Goal: Find specific page/section: Find specific page/section

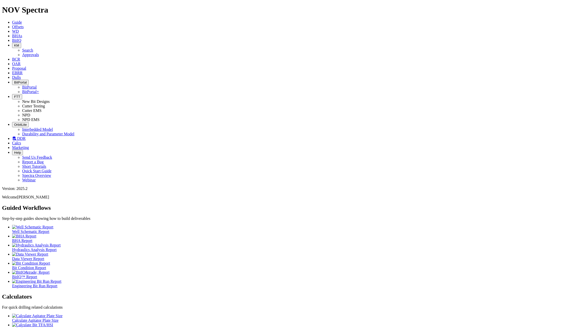
click at [19, 44] on span "KM" at bounding box center [16, 46] width 5 height 4
click at [39, 53] on link "Approvals" at bounding box center [30, 55] width 17 height 4
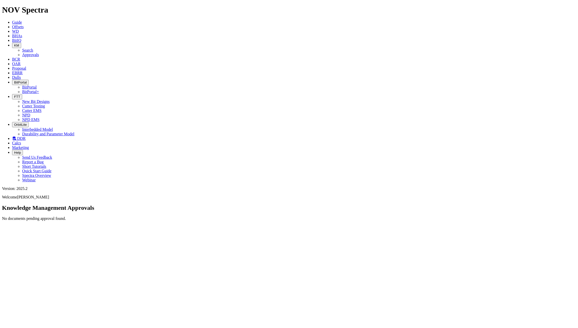
click at [14, 44] on icon "button" at bounding box center [14, 46] width 0 height 4
click at [33, 48] on link "Search" at bounding box center [27, 50] width 11 height 4
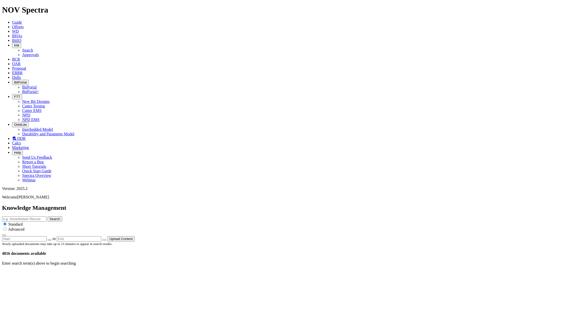
click at [21, 43] on button "KM" at bounding box center [16, 45] width 9 height 5
click at [24, 25] on span "Offsets" at bounding box center [18, 27] width 12 height 4
